Goal: Check status: Check status

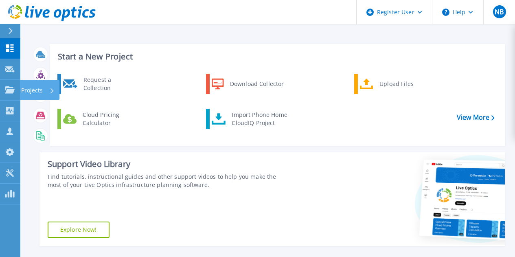
click at [7, 92] on icon at bounding box center [10, 89] width 10 height 7
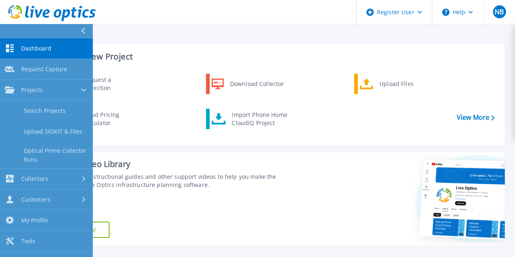
click at [42, 112] on link "Search Projects" at bounding box center [46, 111] width 93 height 21
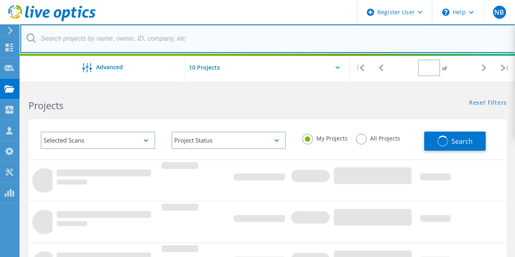
type input "1"
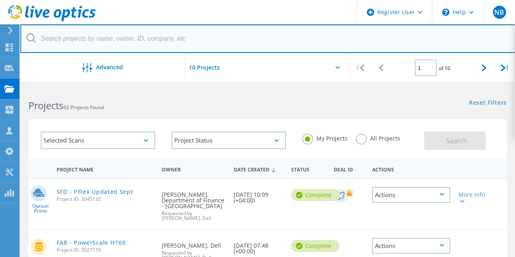
click at [195, 41] on input "text" at bounding box center [267, 38] width 495 height 29
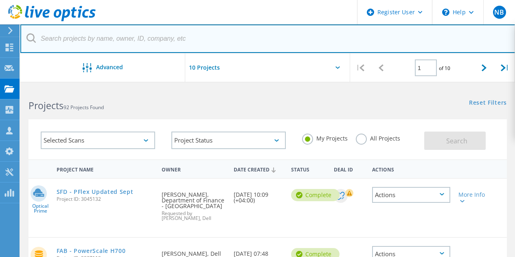
paste input "3048460"
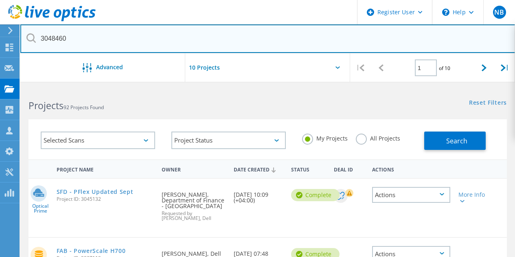
type input "3048460"
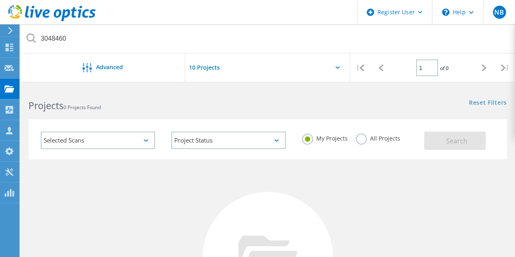
click at [365, 143] on div "All Projects" at bounding box center [378, 140] width 44 height 12
click at [358, 140] on label "All Projects" at bounding box center [378, 138] width 44 height 8
click at [0, 0] on input "All Projects" at bounding box center [0, 0] width 0 height 0
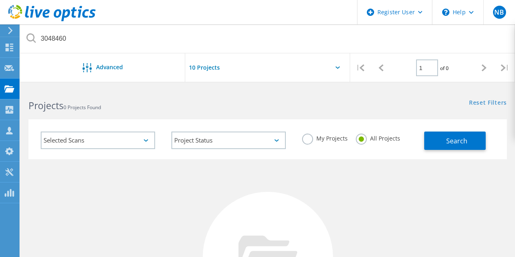
click at [440, 146] on button "Search" at bounding box center [455, 141] width 62 height 18
click at [275, 197] on div at bounding box center [268, 257] width 130 height 130
click at [257, 97] on div "Projects 0 Projects Found" at bounding box center [143, 99] width 247 height 22
